Goal: Navigation & Orientation: Find specific page/section

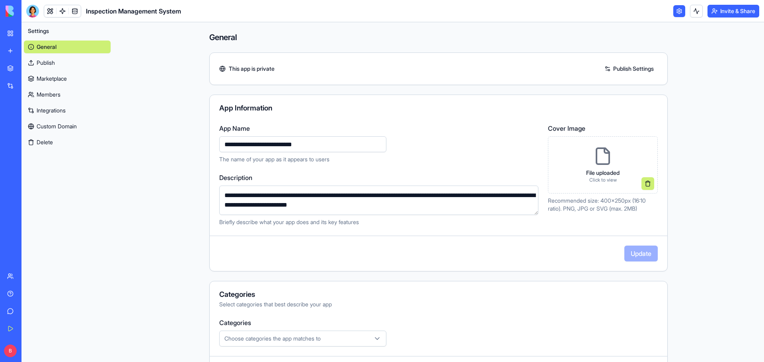
click at [167, 120] on main "**********" at bounding box center [438, 192] width 651 height 340
click at [34, 128] on link "Inspection Management System" at bounding box center [18, 124] width 32 height 16
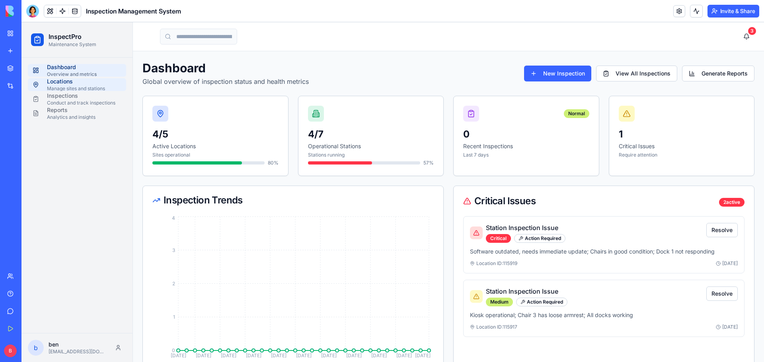
click at [86, 90] on div "Manage sites and stations" at bounding box center [84, 89] width 74 height 6
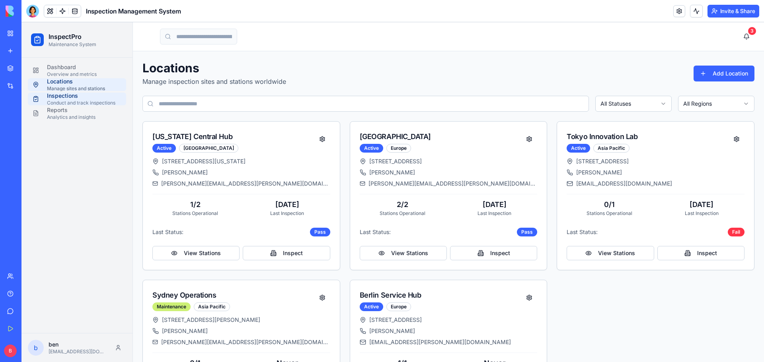
click at [77, 101] on div "Conduct and track inspections" at bounding box center [84, 103] width 74 height 6
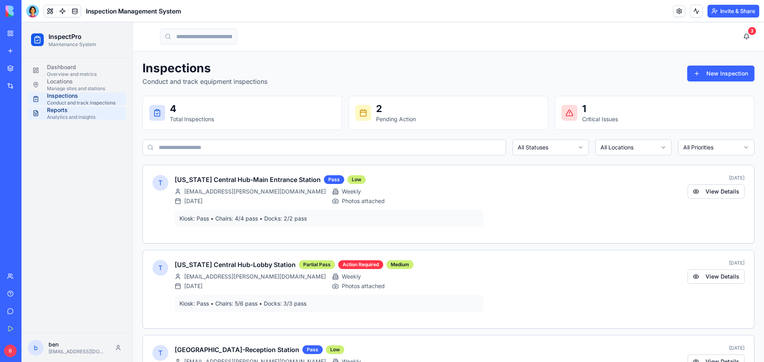
click at [84, 117] on div "Analytics and insights" at bounding box center [84, 117] width 74 height 6
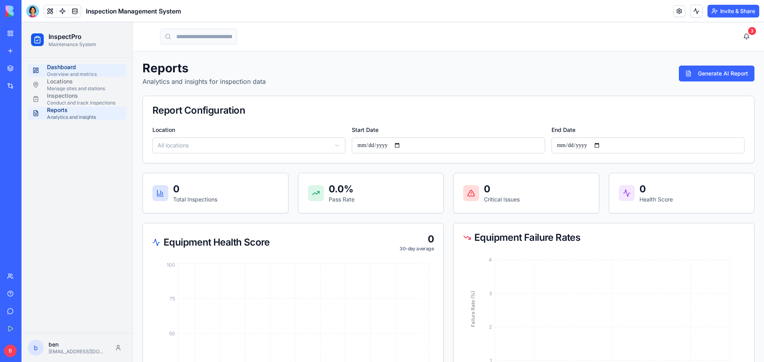
click at [56, 68] on div "Dashboard" at bounding box center [84, 67] width 74 height 8
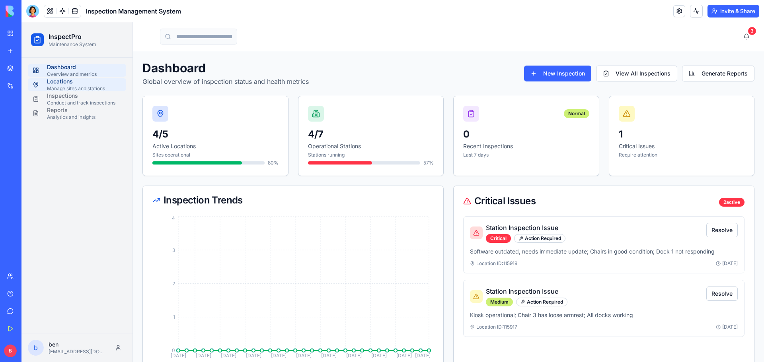
click at [77, 85] on div "Locations" at bounding box center [84, 82] width 74 height 8
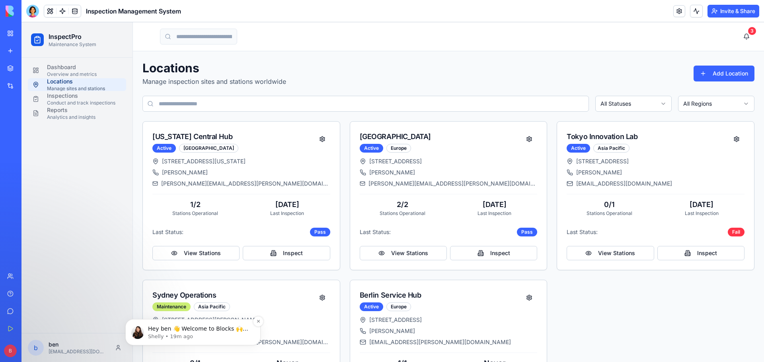
click at [204, 333] on p "Hey ben 👋 Welcome to Blocks 🙌 I'm here if you have any questions!" at bounding box center [199, 329] width 103 height 8
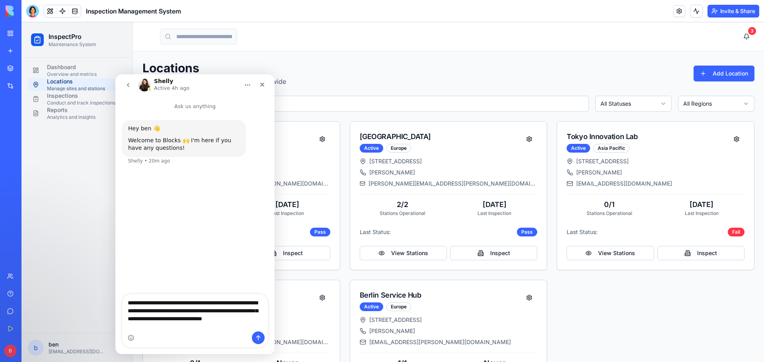
type textarea "**********"
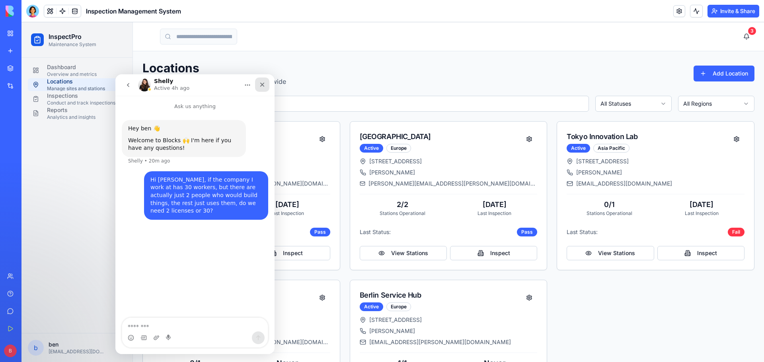
click at [263, 89] on div "Close" at bounding box center [262, 85] width 14 height 14
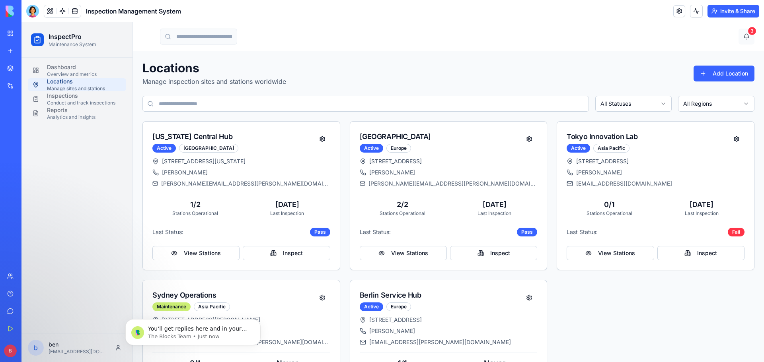
click at [740, 39] on button "3" at bounding box center [746, 37] width 16 height 16
click at [207, 338] on p "The Blocks Team • Just now" at bounding box center [199, 336] width 103 height 7
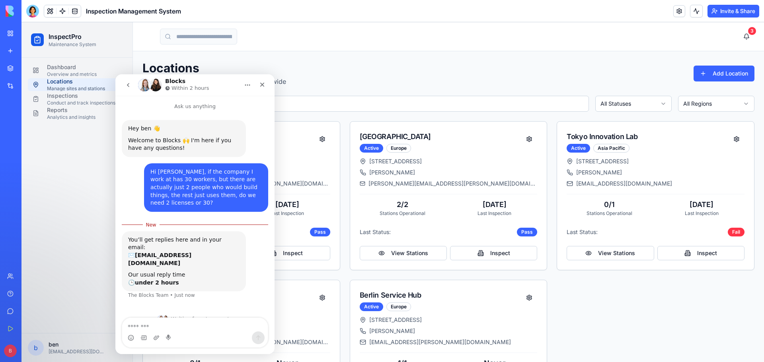
click at [156, 89] on img "Intercom messenger" at bounding box center [155, 85] width 13 height 13
click at [51, 12] on button at bounding box center [50, 11] width 12 height 12
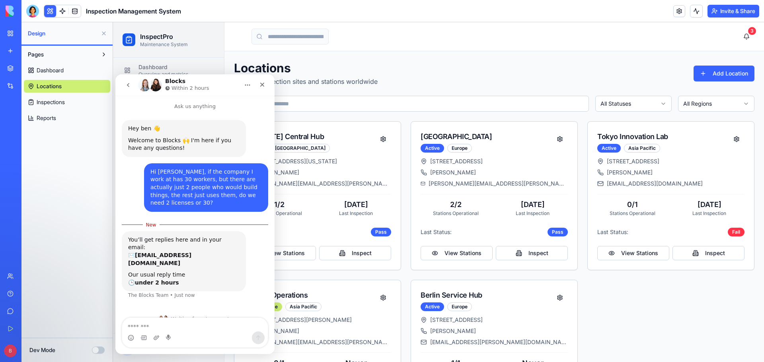
click at [65, 16] on link at bounding box center [62, 11] width 12 height 12
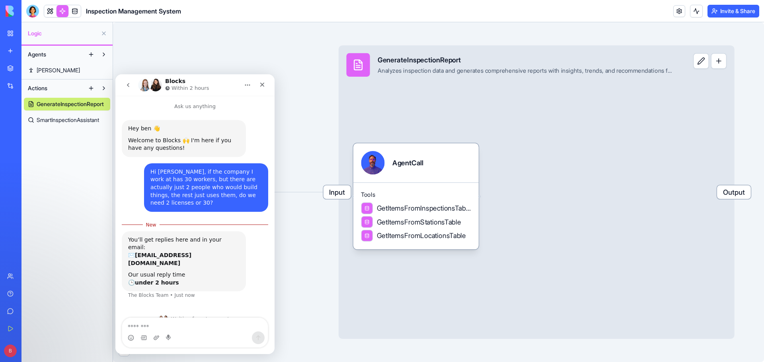
click at [307, 261] on div "Triggers When users interact with the app UI Input GenerateInspectionReport Ana…" at bounding box center [438, 192] width 651 height 340
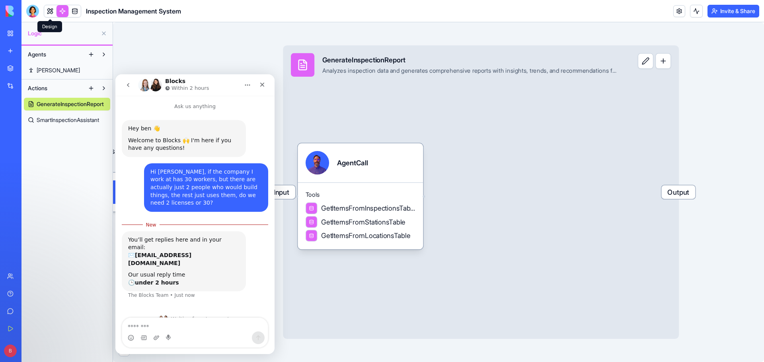
click at [45, 8] on link at bounding box center [50, 11] width 12 height 12
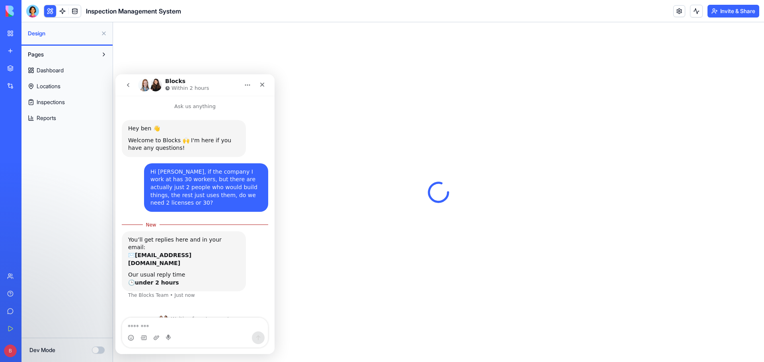
click at [78, 10] on link at bounding box center [75, 11] width 12 height 12
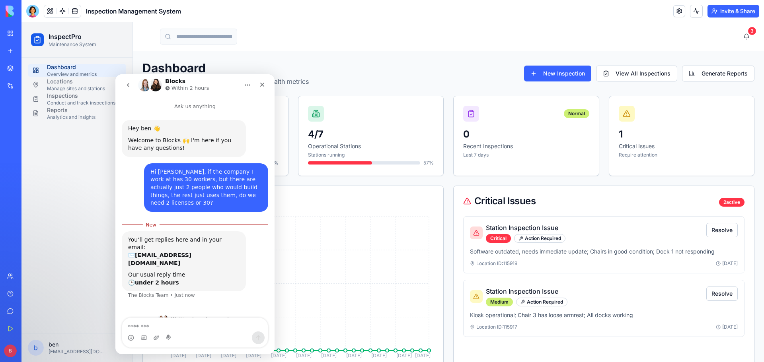
click at [128, 89] on button "go back" at bounding box center [128, 85] width 15 height 15
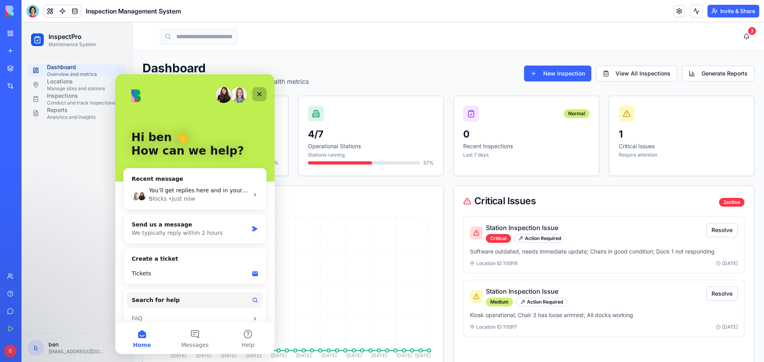
click at [262, 95] on icon "Close" at bounding box center [259, 94] width 6 height 6
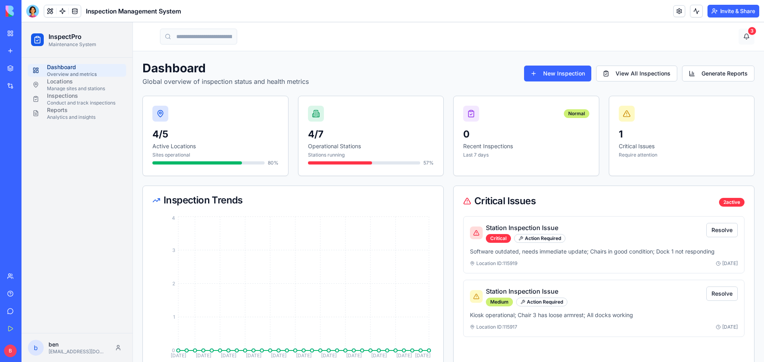
click at [738, 35] on button "3" at bounding box center [746, 37] width 16 height 16
click at [741, 37] on button "3" at bounding box center [746, 37] width 16 height 16
click at [741, 39] on button "3" at bounding box center [746, 37] width 16 height 16
click at [748, 32] on div "3" at bounding box center [752, 31] width 8 height 8
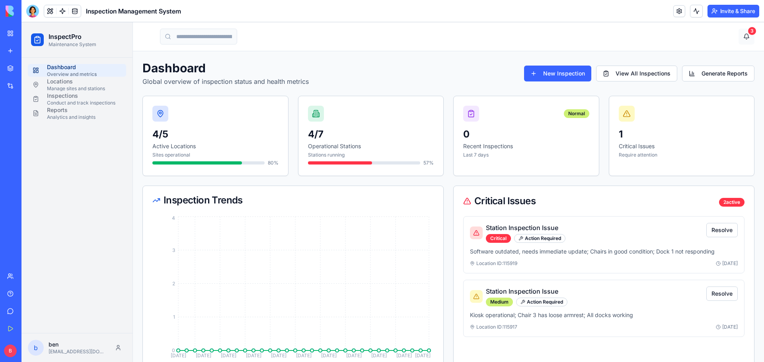
click at [738, 36] on button "3" at bounding box center [746, 37] width 16 height 16
click at [739, 37] on button "3" at bounding box center [746, 37] width 16 height 16
